Goal: Transaction & Acquisition: Purchase product/service

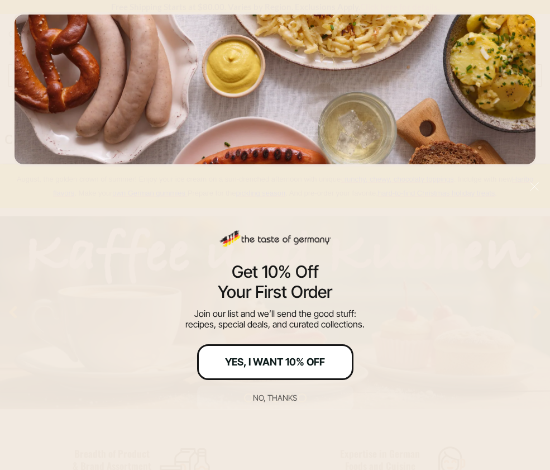
click at [276, 365] on div "Yes, I Want 10% Off" at bounding box center [275, 362] width 100 height 10
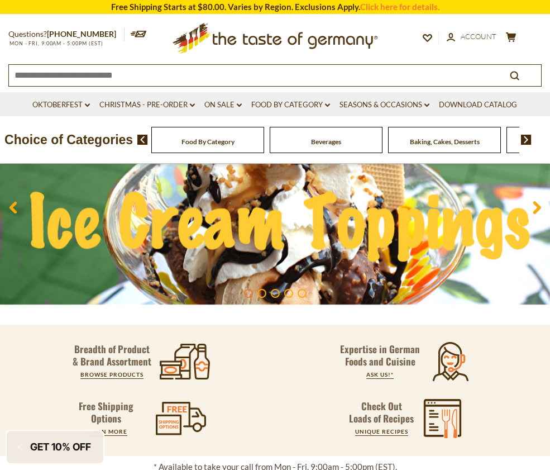
scroll to position [150, 0]
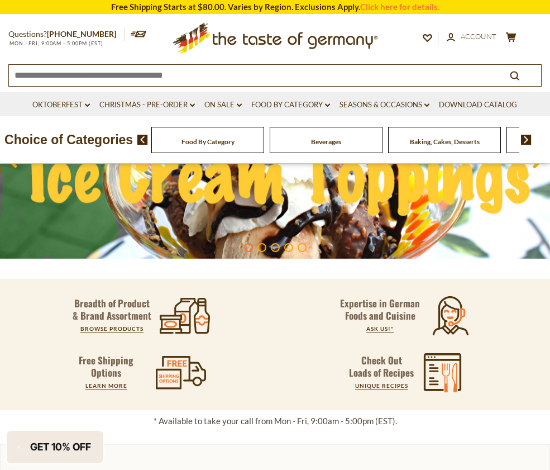
click at [528, 139] on img at bounding box center [526, 140] width 11 height 10
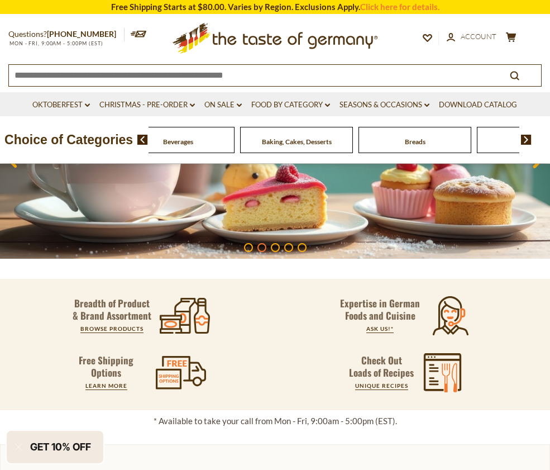
click at [528, 139] on img at bounding box center [526, 140] width 11 height 10
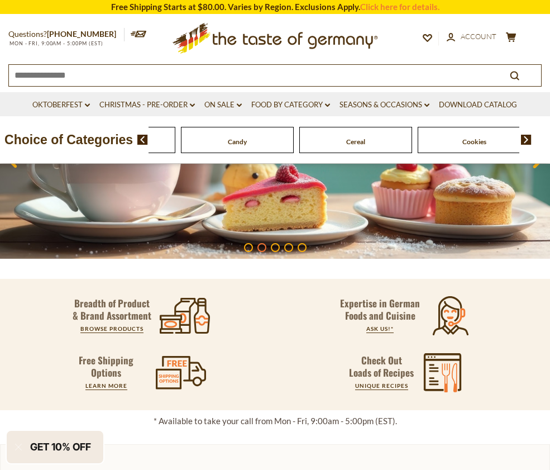
click at [528, 139] on img at bounding box center [526, 140] width 11 height 10
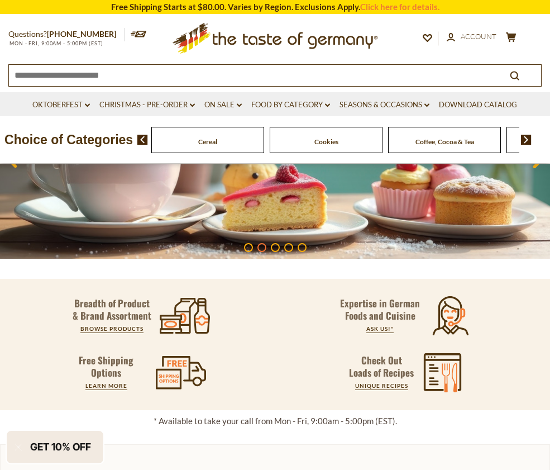
click at [528, 139] on img at bounding box center [526, 140] width 11 height 10
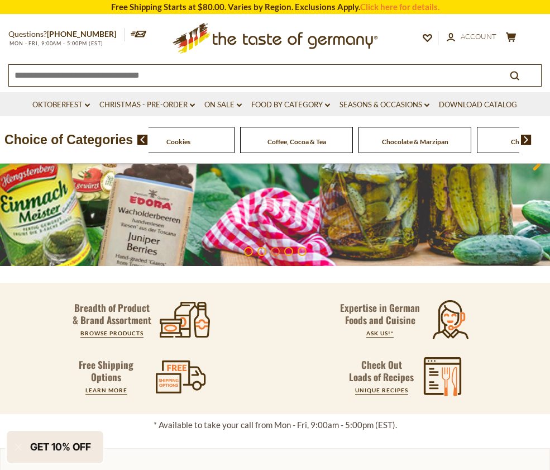
click at [528, 139] on img at bounding box center [526, 140] width 11 height 10
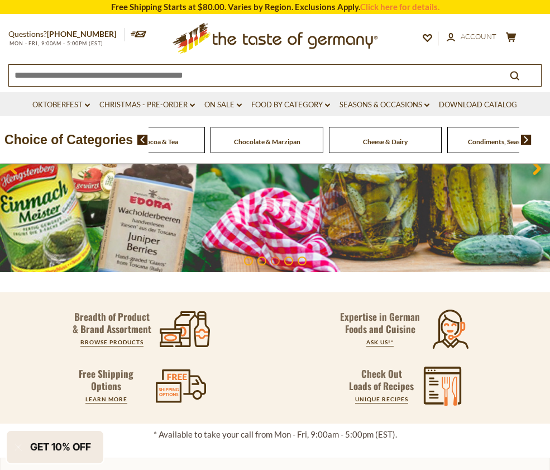
click at [528, 139] on img at bounding box center [526, 140] width 11 height 10
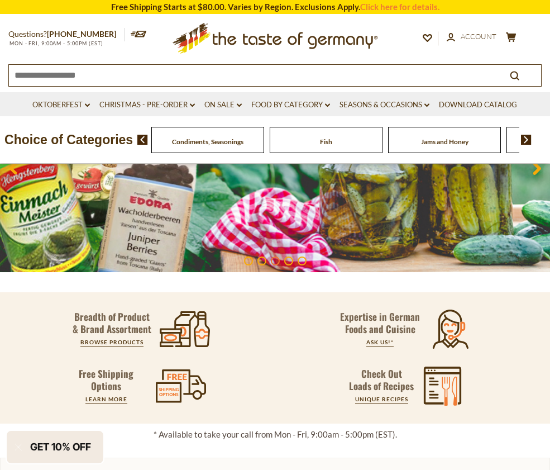
click at [528, 139] on img at bounding box center [526, 140] width 11 height 10
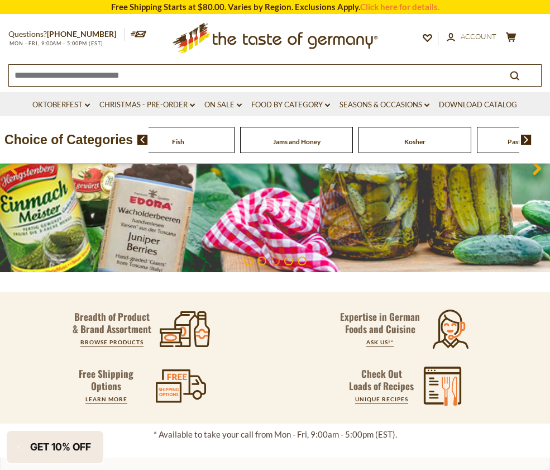
click at [528, 139] on img at bounding box center [526, 140] width 11 height 10
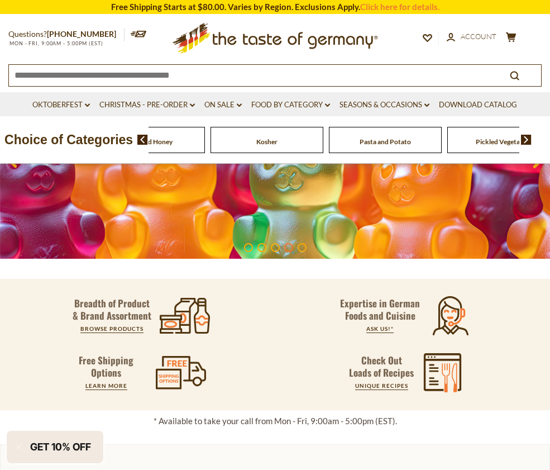
click at [528, 139] on img at bounding box center [526, 140] width 11 height 10
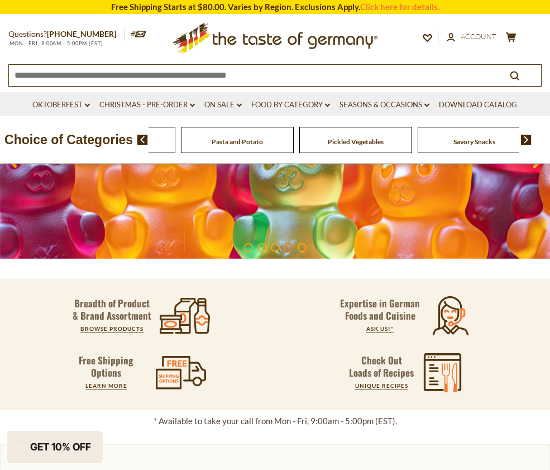
click at [528, 139] on img at bounding box center [526, 140] width 11 height 10
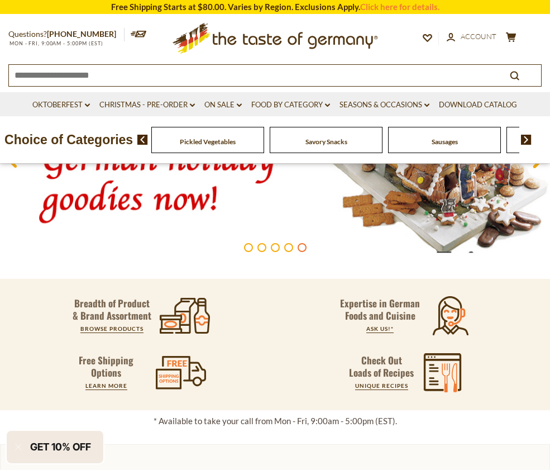
click at [447, 144] on span "Sausages" at bounding box center [445, 141] width 26 height 8
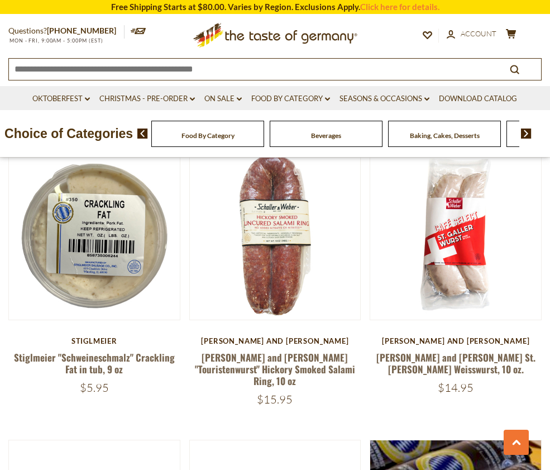
scroll to position [632, 0]
